Goal: Go to known website: Go to known website

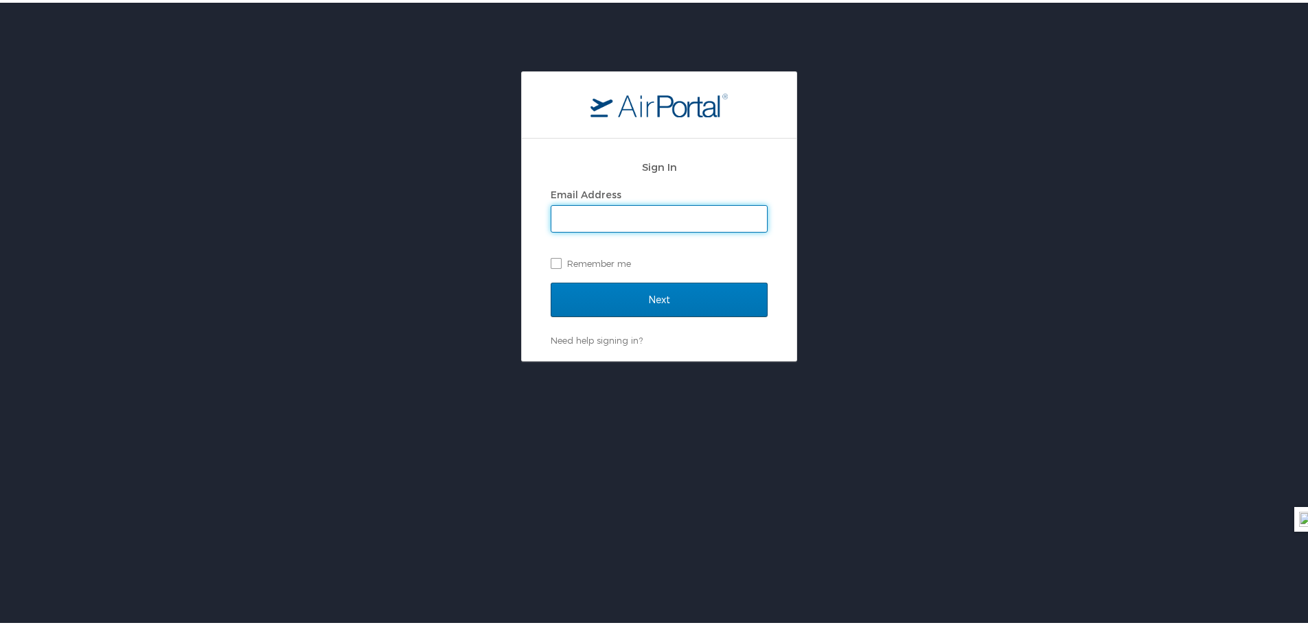
type input "[PERSON_NAME][EMAIL_ADDRESS][PERSON_NAME][DOMAIN_NAME]"
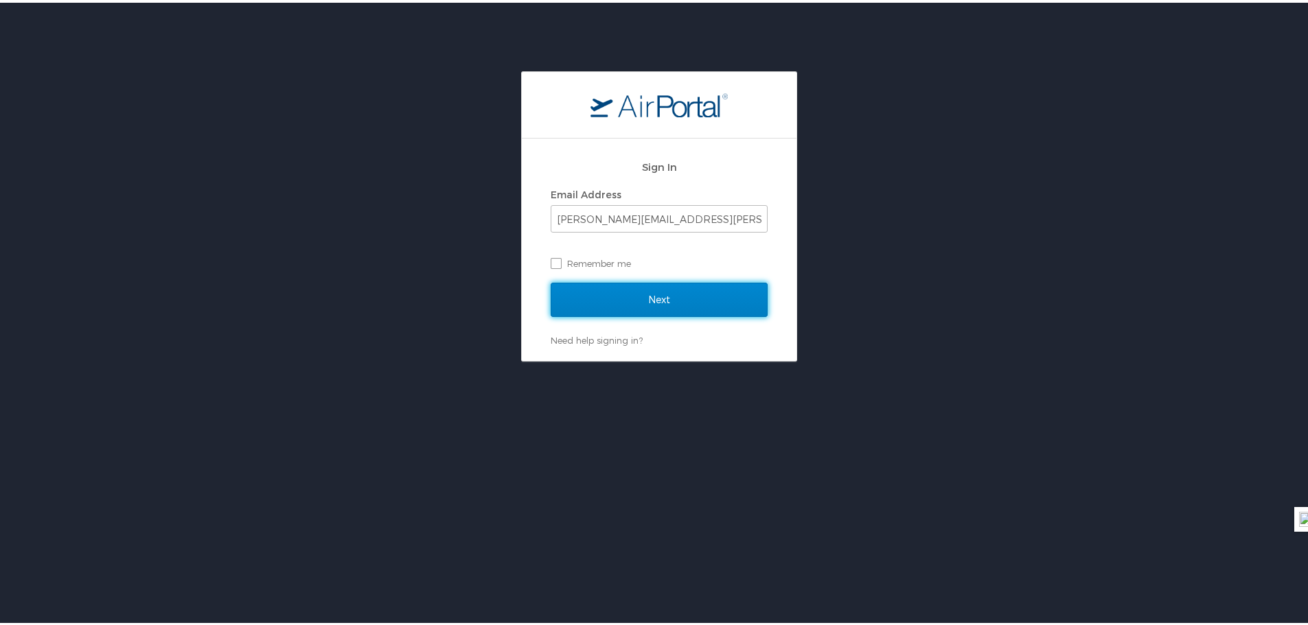
click at [650, 285] on input "Next" at bounding box center [659, 297] width 217 height 34
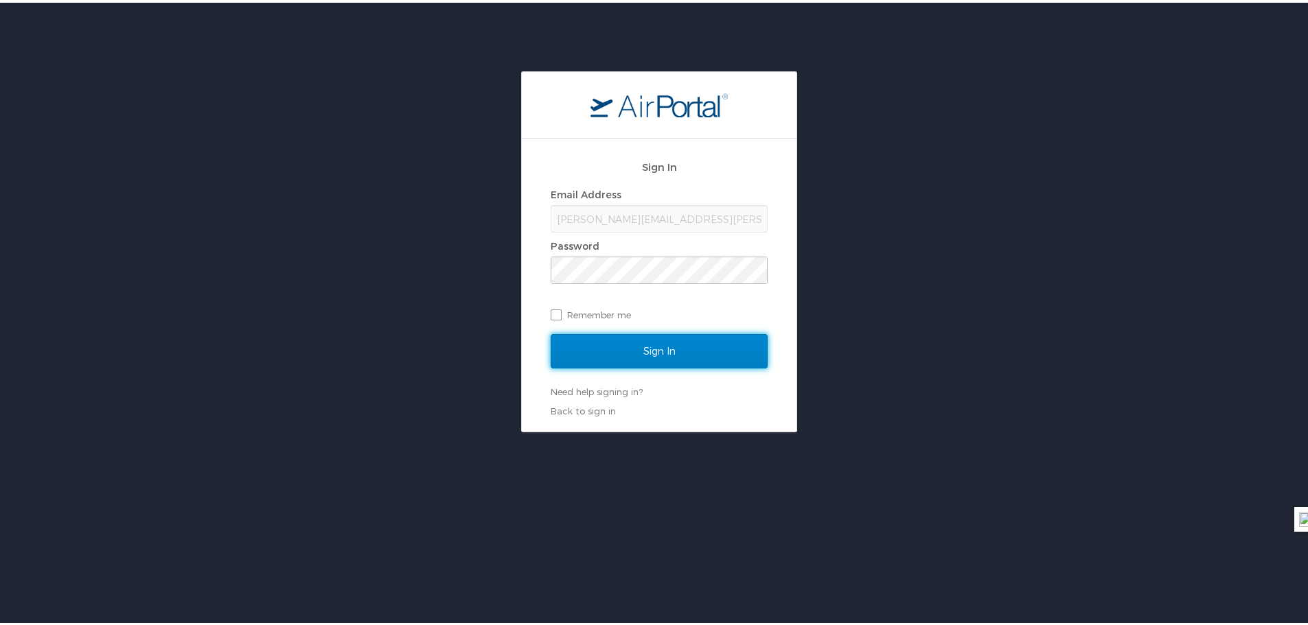
click at [662, 362] on input "Sign In" at bounding box center [659, 349] width 217 height 34
